Goal: Transaction & Acquisition: Purchase product/service

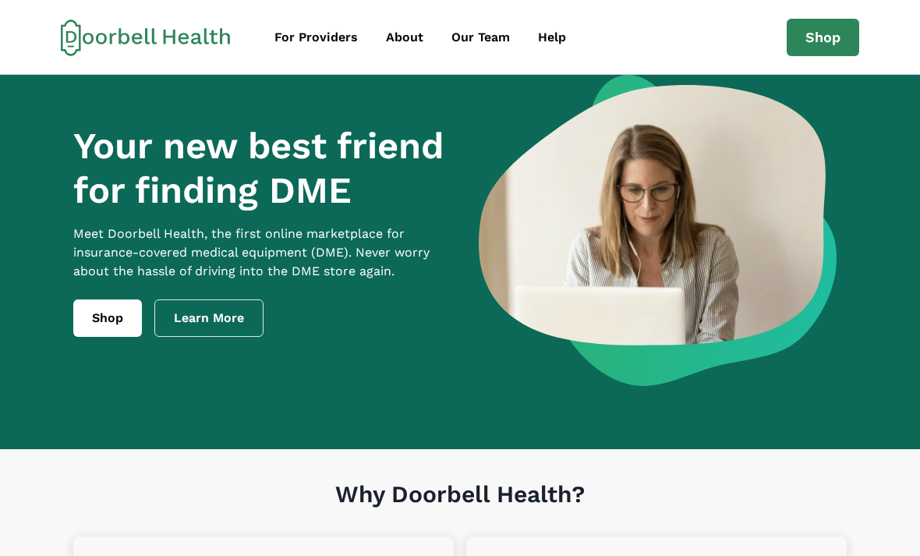
click at [487, 43] on div "Our Team" at bounding box center [481, 37] width 58 height 19
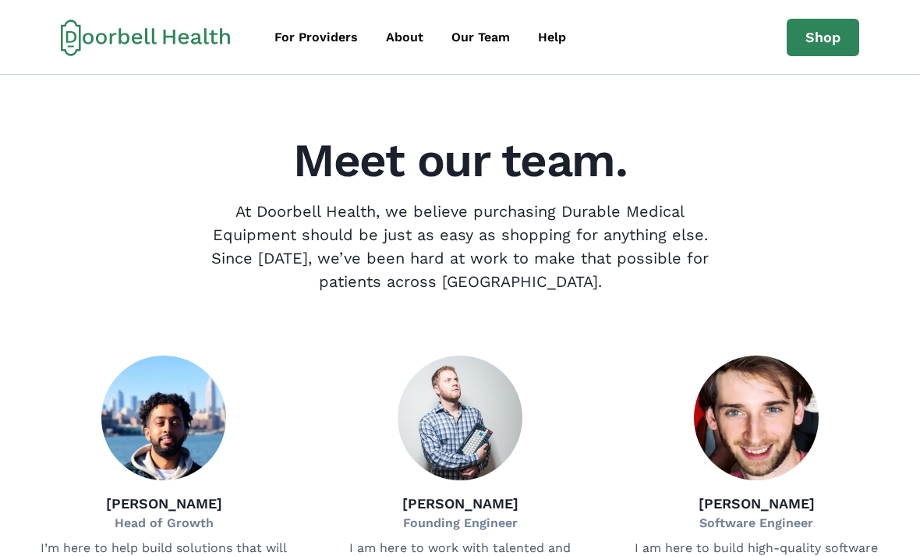
click at [409, 42] on div "About" at bounding box center [404, 37] width 37 height 19
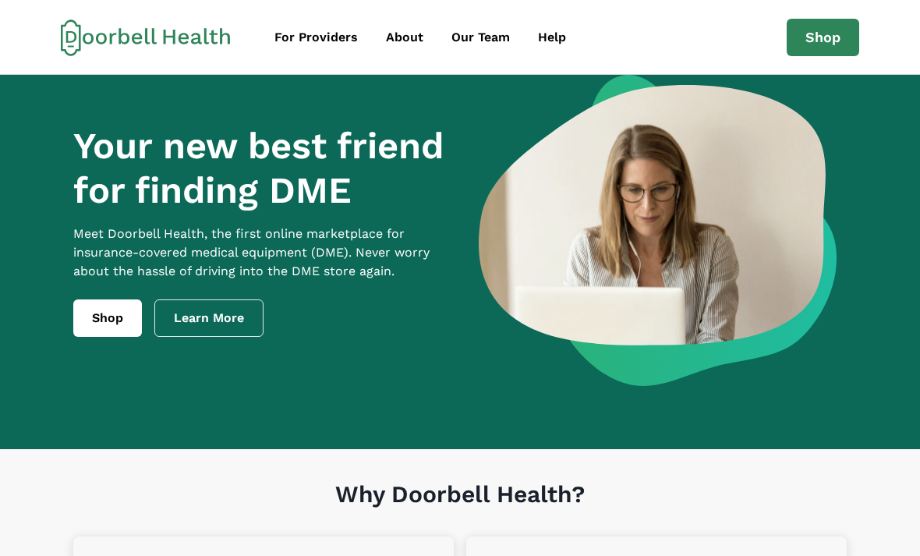
click at [324, 44] on div "For Providers" at bounding box center [315, 37] width 83 height 19
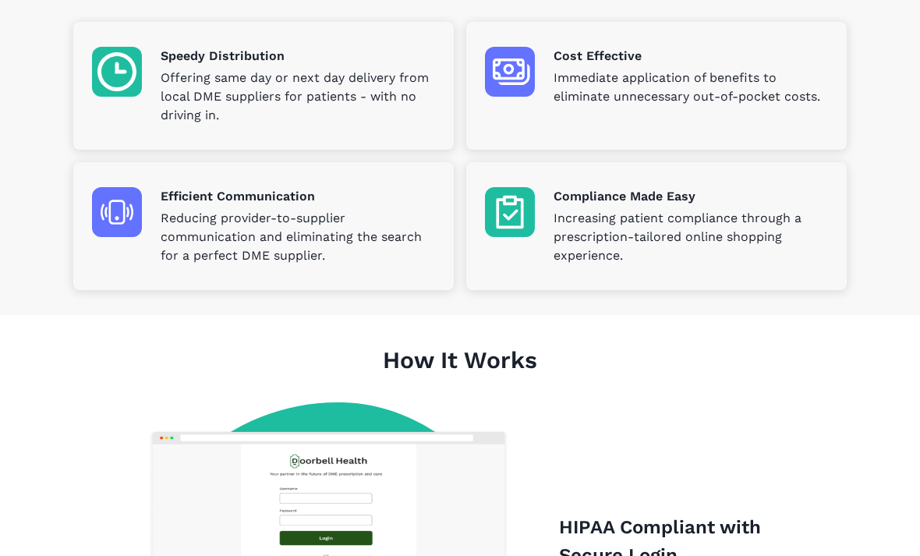
scroll to position [445, 0]
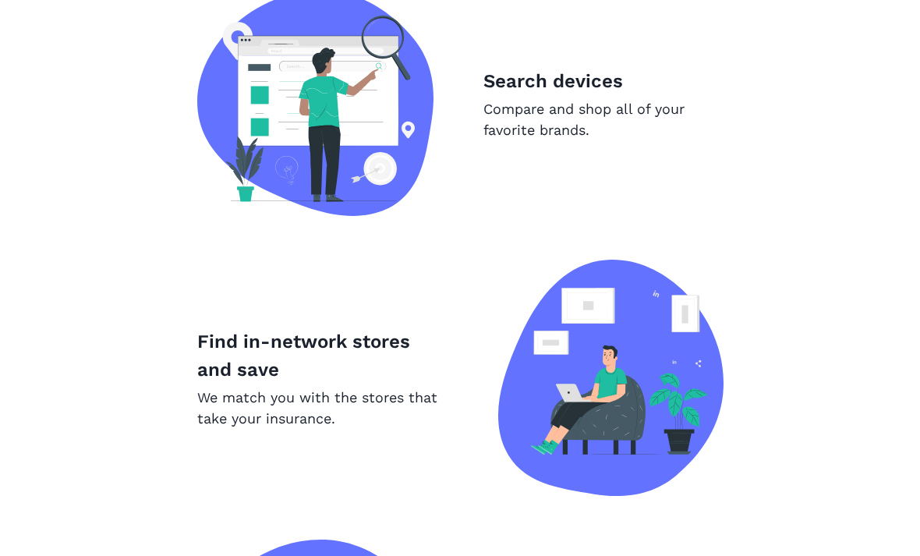
scroll to position [1042, 0]
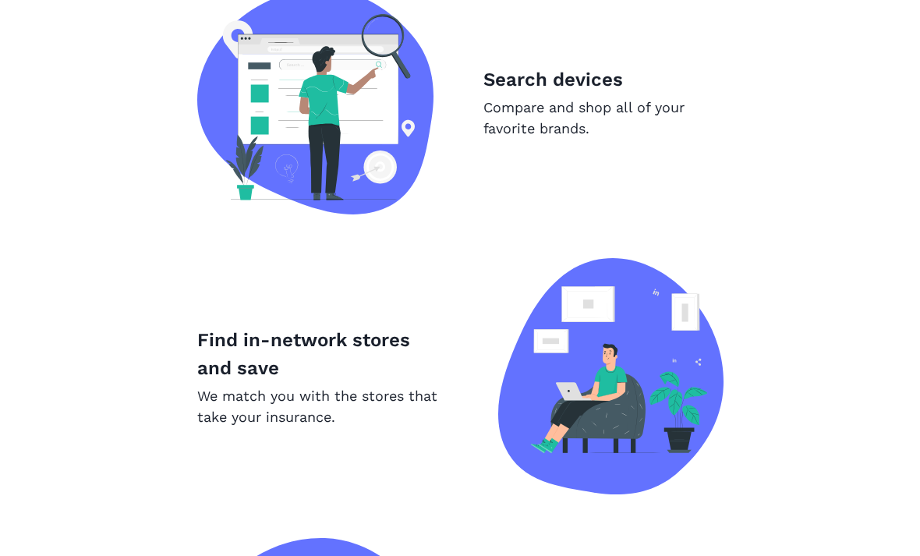
click at [253, 348] on p "Find in-network stores and save" at bounding box center [322, 354] width 251 height 56
click at [259, 404] on p "We match you with the stores that take your insurance." at bounding box center [322, 406] width 251 height 42
click at [234, 362] on p "Find in-network stores and save" at bounding box center [322, 354] width 251 height 56
click at [230, 369] on p "Find in-network stores and save" at bounding box center [322, 354] width 251 height 56
click at [631, 381] on img at bounding box center [610, 376] width 225 height 236
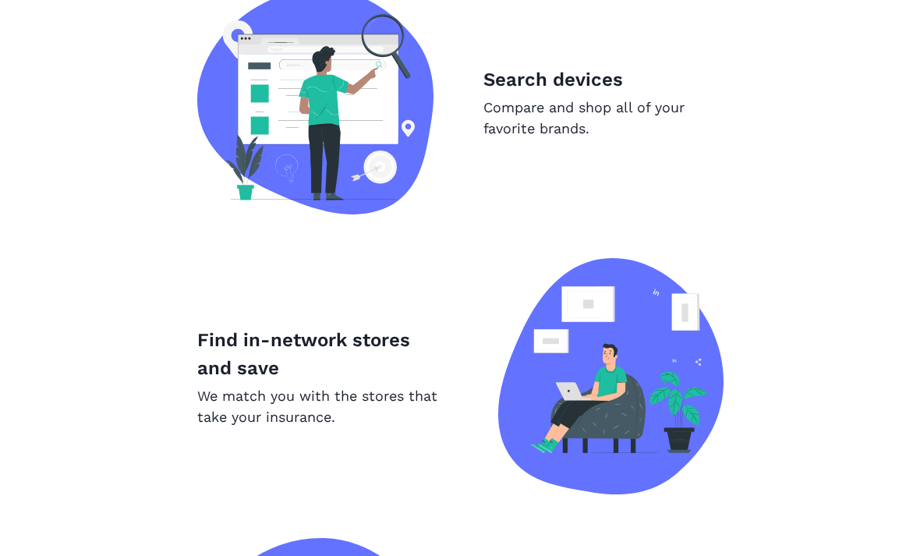
click at [282, 362] on p "Find in-network stores and save" at bounding box center [322, 354] width 251 height 56
click at [278, 355] on p "Find in-network stores and save" at bounding box center [322, 354] width 251 height 56
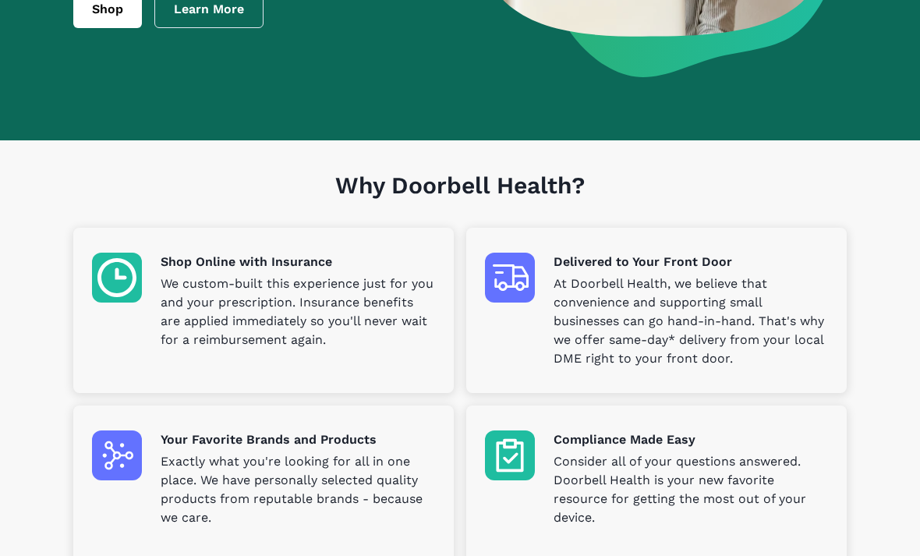
scroll to position [312, 0]
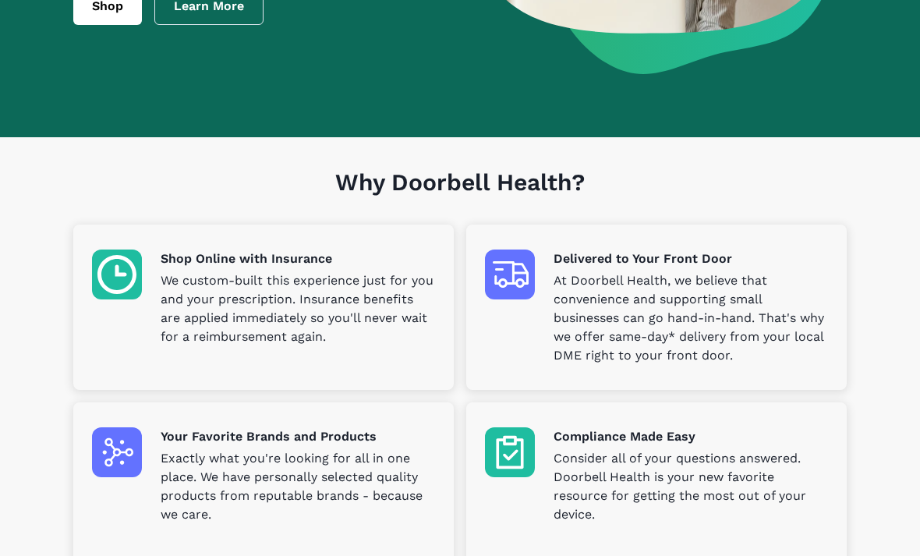
click at [243, 434] on p "Your Favorite Brands and Products" at bounding box center [298, 436] width 274 height 19
click at [228, 440] on p "Your Favorite Brands and Products" at bounding box center [298, 436] width 274 height 19
click at [328, 492] on p "Exactly what you're looking for all in one place. We have personally selected q…" at bounding box center [298, 486] width 274 height 75
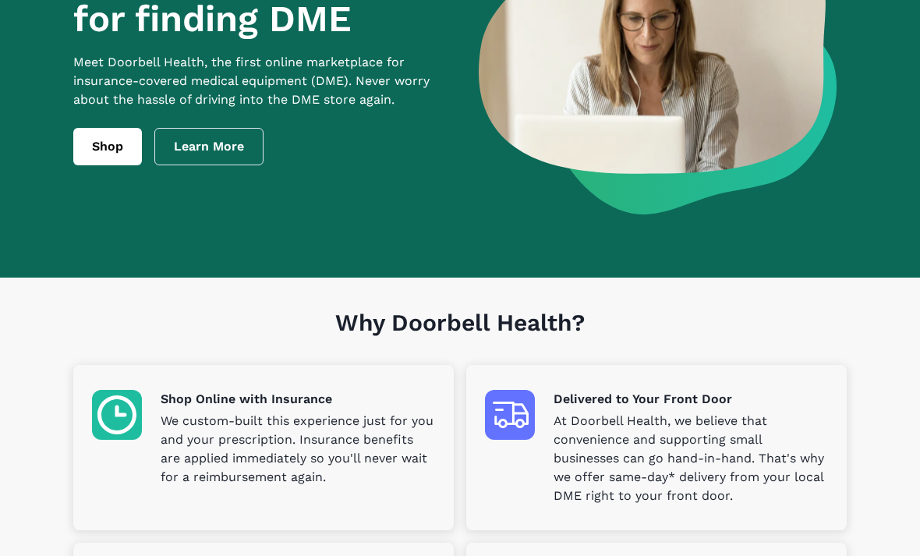
scroll to position [0, 0]
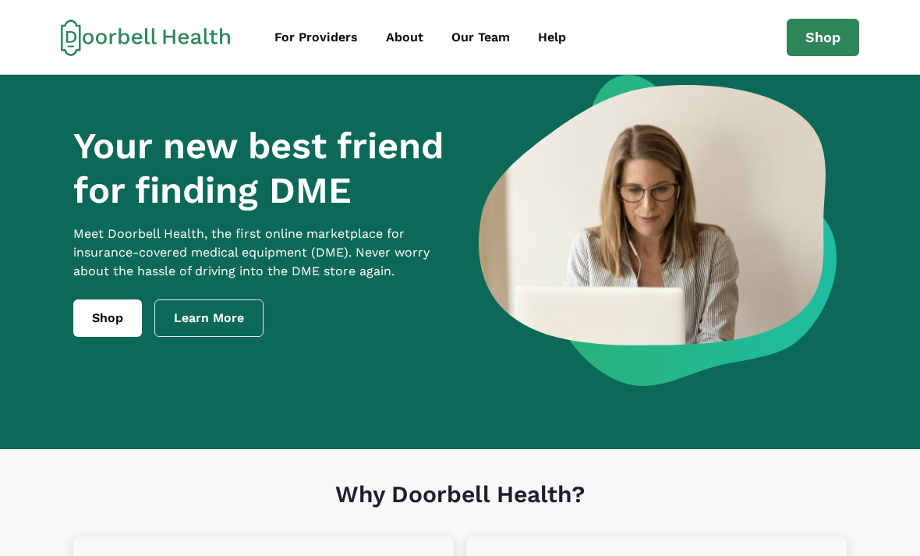
click at [116, 328] on link "Shop" at bounding box center [107, 317] width 69 height 37
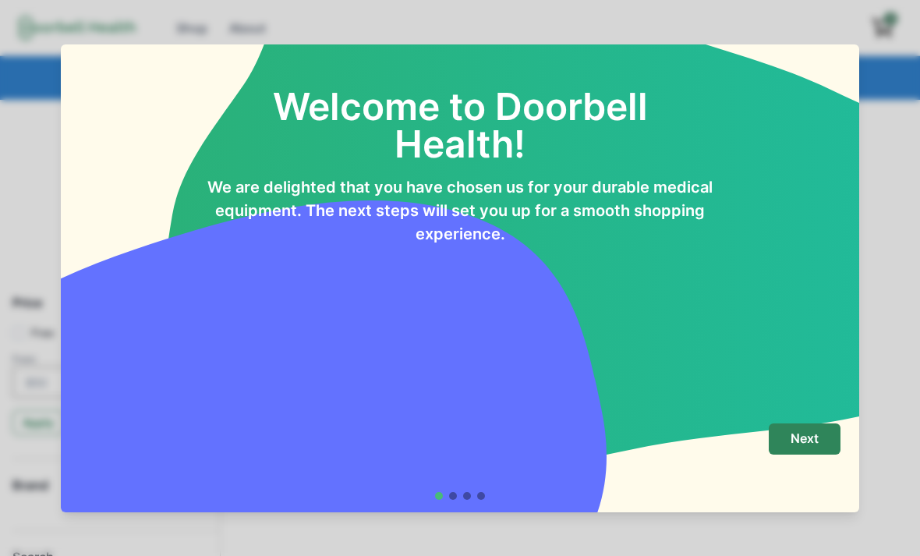
click at [807, 439] on p "Next" at bounding box center [805, 438] width 28 height 15
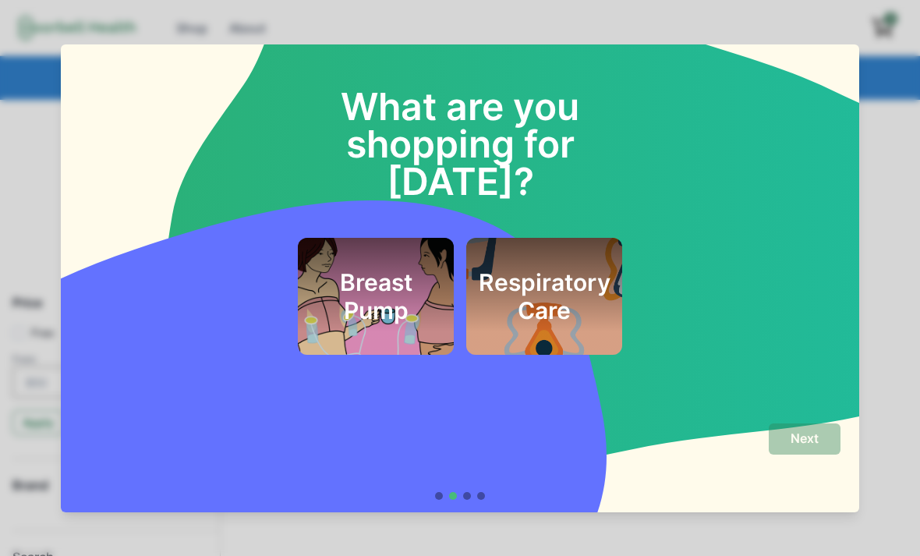
click at [41, 83] on div "What are you shopping for [DATE]? Breast Pump Respiratory Care Next" at bounding box center [460, 278] width 920 height 556
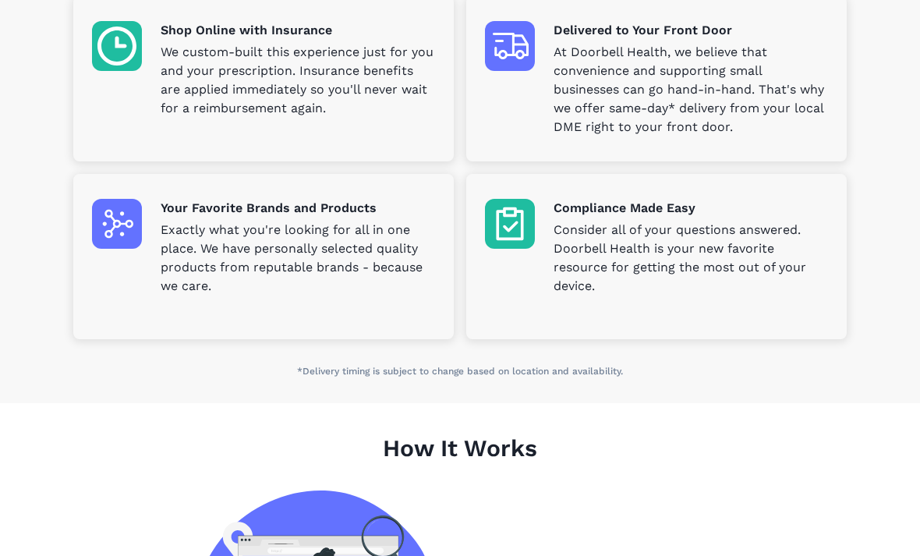
click at [908, 73] on section "Why Doorbell Health? Shop Online with Insurance We custom-built this experience…" at bounding box center [460, 156] width 920 height 494
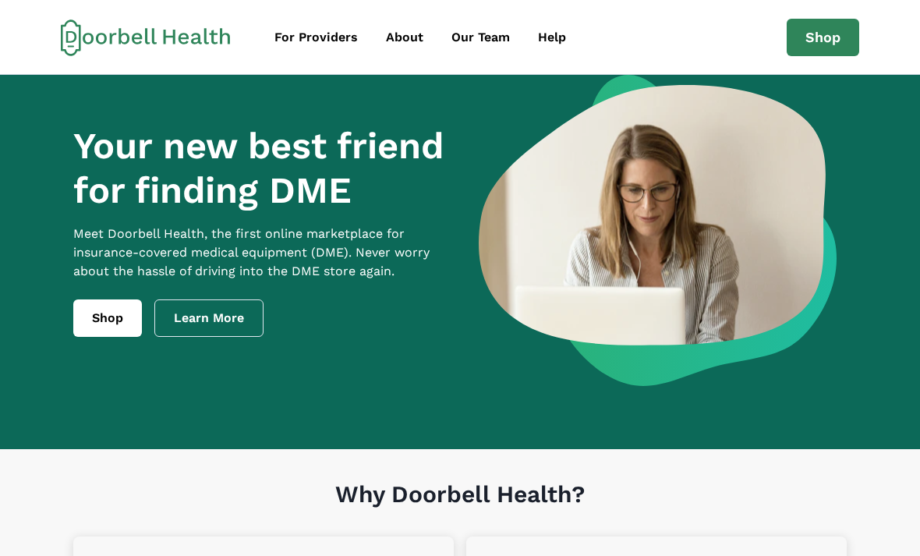
click at [108, 337] on link "Shop" at bounding box center [107, 317] width 69 height 37
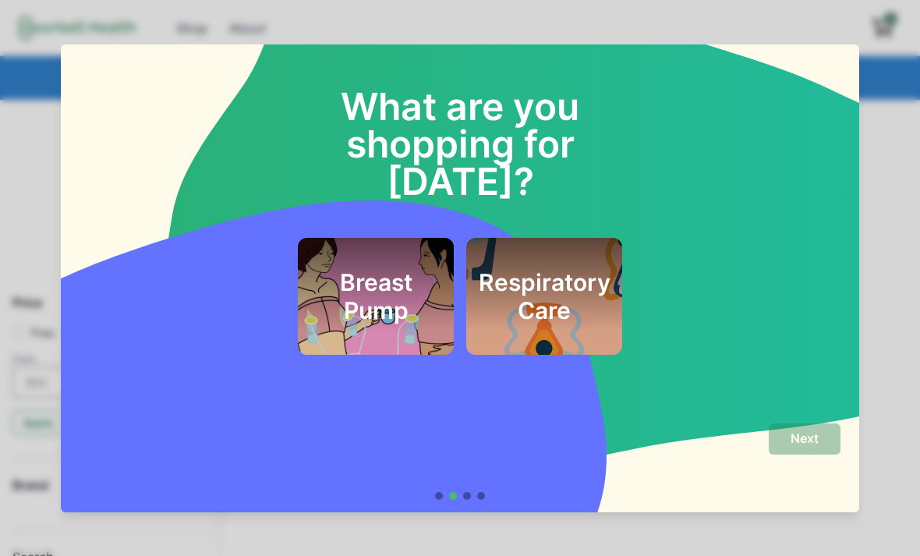
click at [439, 497] on div at bounding box center [439, 496] width 8 height 8
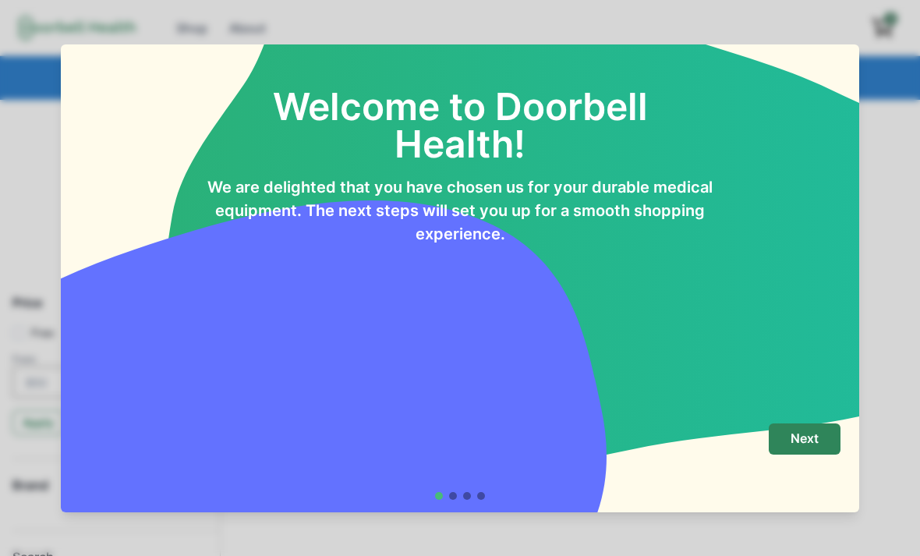
click at [456, 495] on div at bounding box center [453, 496] width 8 height 8
click at [815, 440] on p "Next" at bounding box center [805, 438] width 28 height 15
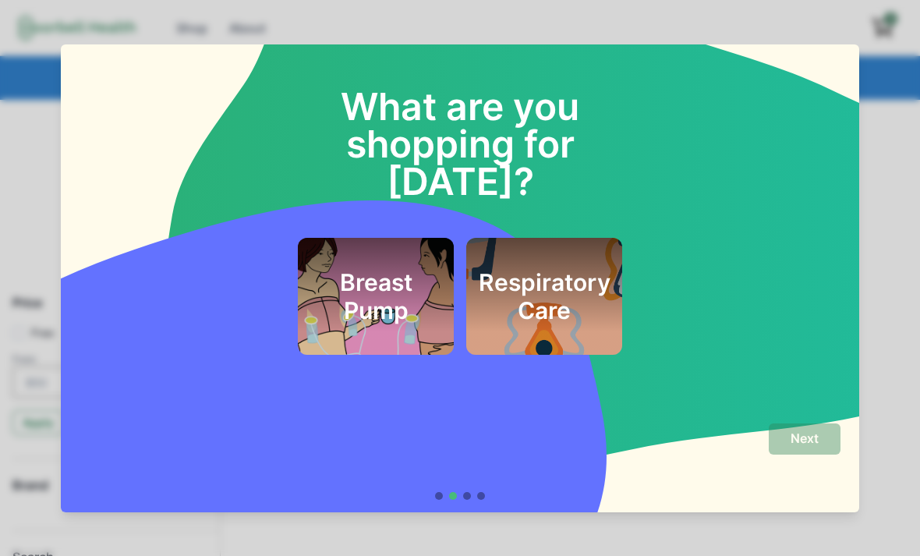
click at [479, 495] on div at bounding box center [481, 496] width 8 height 8
click at [512, 504] on footer "Next" at bounding box center [460, 461] width 799 height 101
click at [492, 490] on div "Next" at bounding box center [460, 461] width 761 height 76
click at [467, 499] on div at bounding box center [467, 496] width 8 height 8
click at [481, 498] on div at bounding box center [481, 496] width 8 height 8
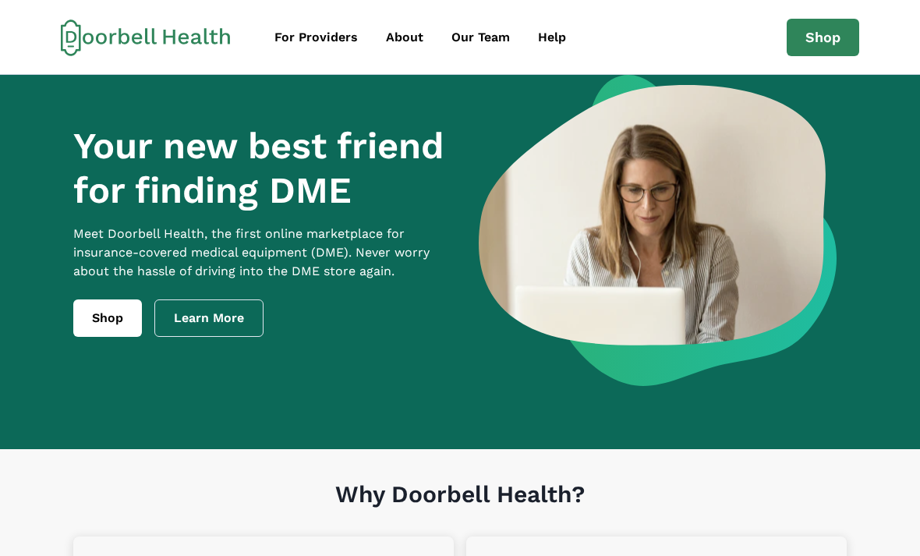
click at [834, 43] on link "Shop" at bounding box center [823, 37] width 73 height 37
